Goal: Navigation & Orientation: Find specific page/section

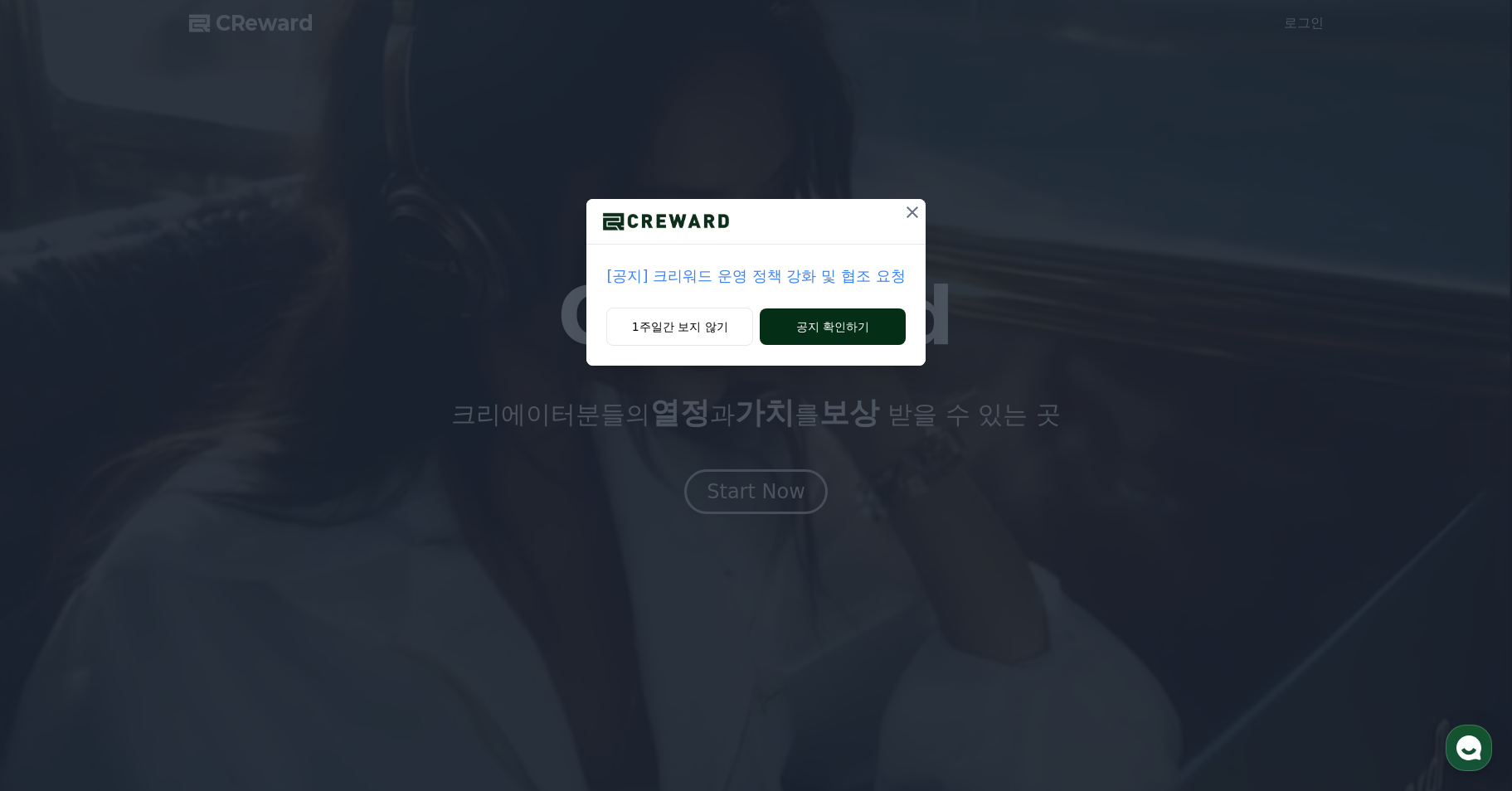
click at [820, 313] on button "공지 확인하기" at bounding box center [832, 327] width 145 height 36
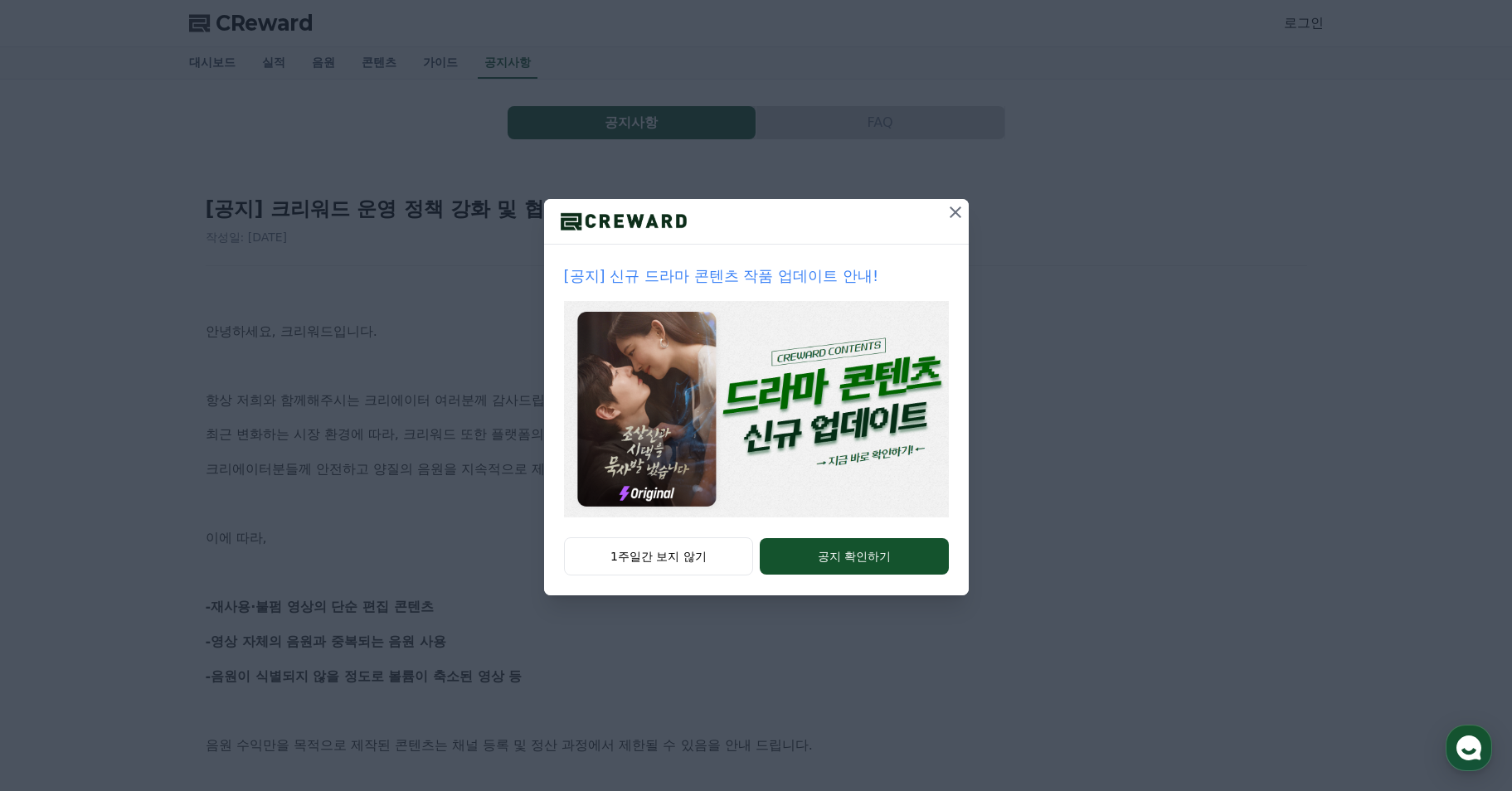
click at [952, 210] on icon at bounding box center [955, 213] width 20 height 20
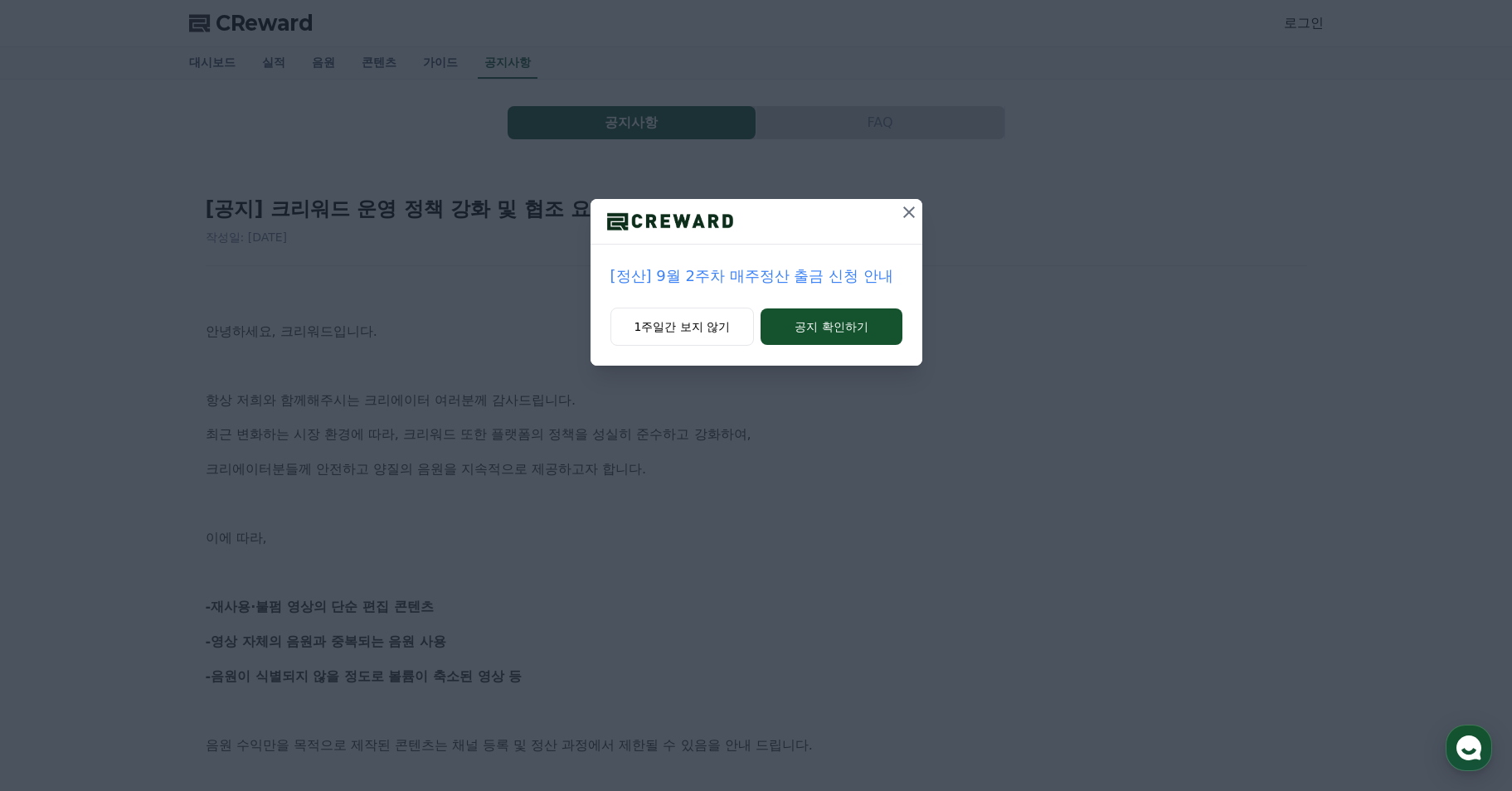
click at [899, 215] on icon at bounding box center [909, 213] width 20 height 20
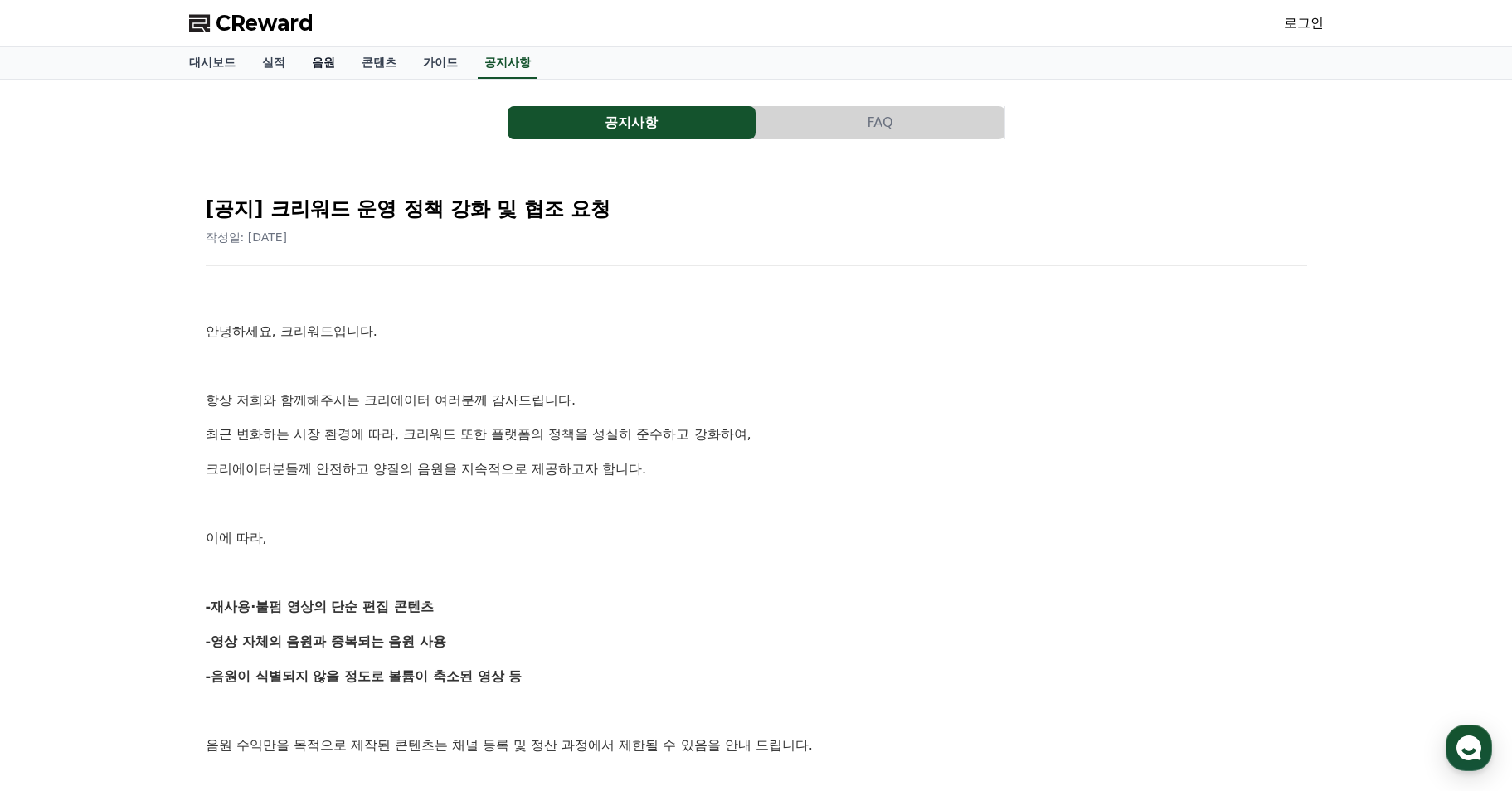
click at [333, 66] on link "음원" at bounding box center [323, 63] width 50 height 32
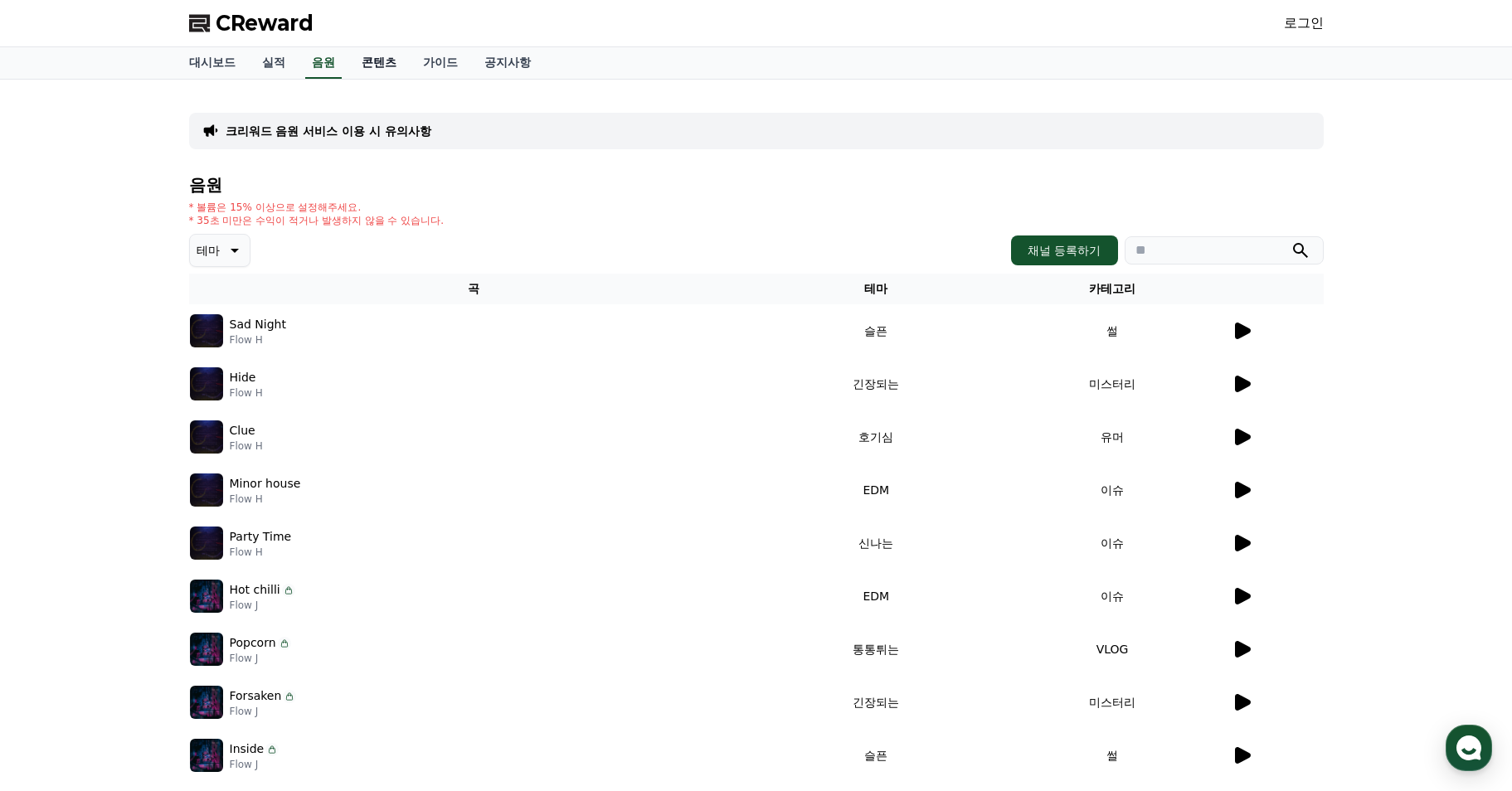
click at [379, 71] on link "콘텐츠" at bounding box center [379, 63] width 61 height 32
